Goal: Transaction & Acquisition: Purchase product/service

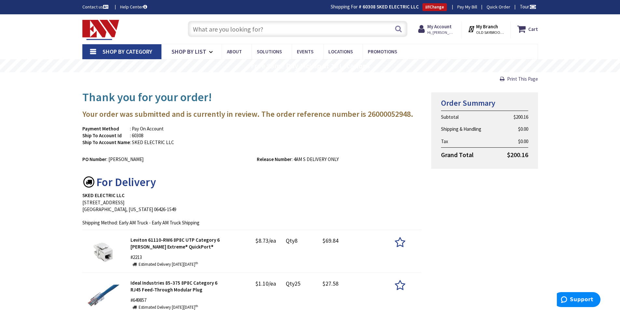
click at [282, 30] on input "text" at bounding box center [298, 29] width 220 height 16
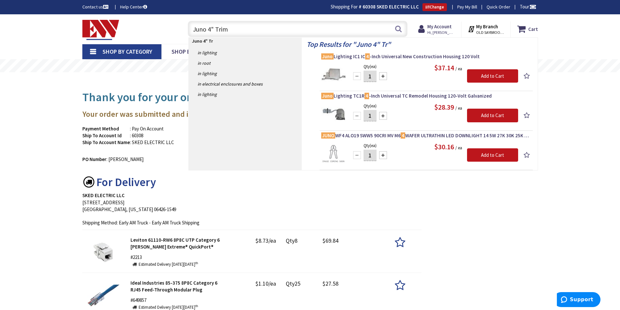
type input "Juno 4" Trims"
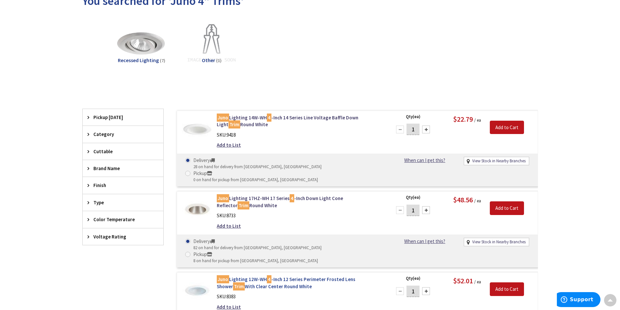
scroll to position [42, 0]
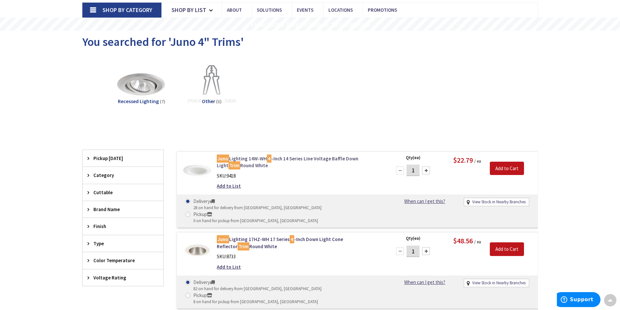
click at [286, 157] on link "Juno Lighting 14W-WH 4 -Inch 14 Series Line Voltage Baffle Down Light Trim Roun…" at bounding box center [300, 162] width 166 height 14
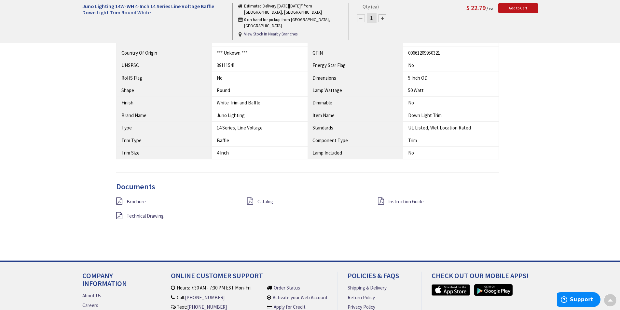
scroll to position [375, 0]
click at [133, 201] on span "Brochure" at bounding box center [136, 202] width 19 height 6
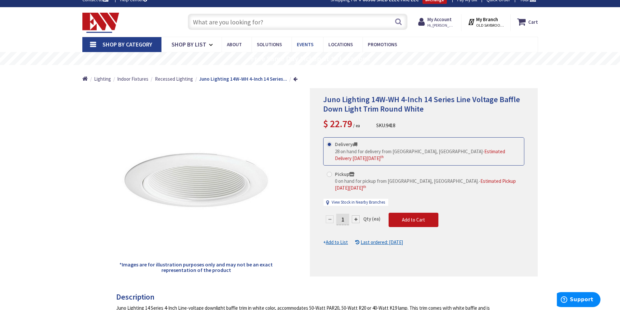
scroll to position [0, 0]
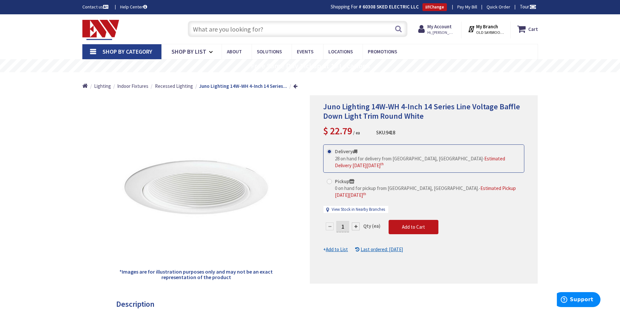
click at [308, 27] on input "text" at bounding box center [298, 29] width 220 height 16
type input "J"
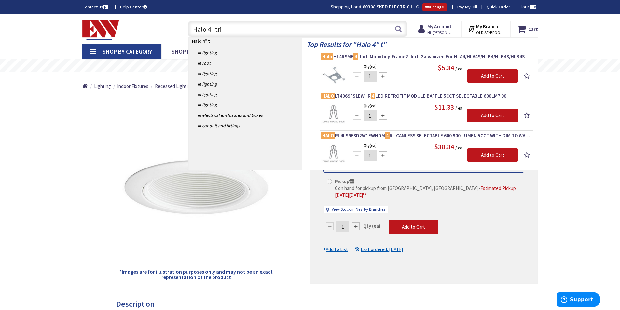
type input "Halo 4" trim"
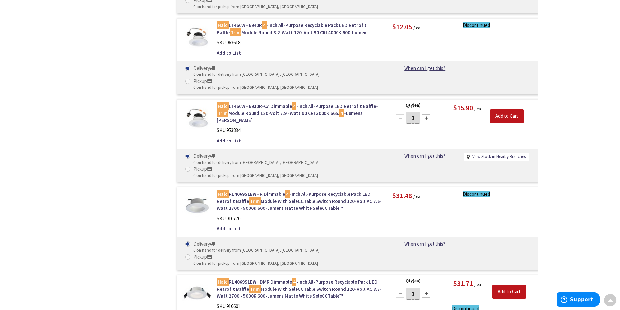
scroll to position [1124, 0]
